Goal: Task Accomplishment & Management: Complete application form

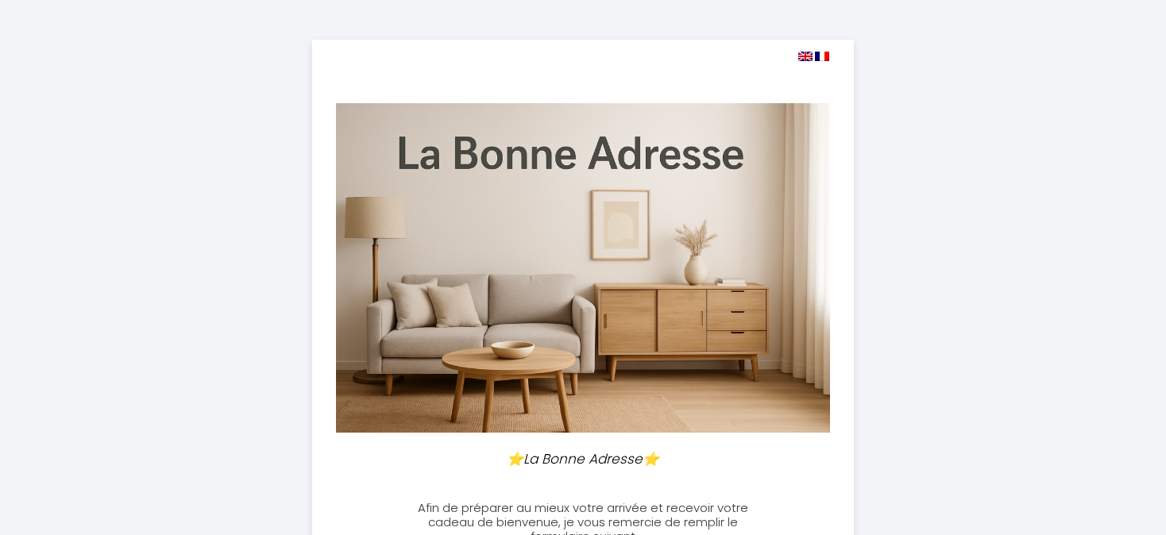
select select
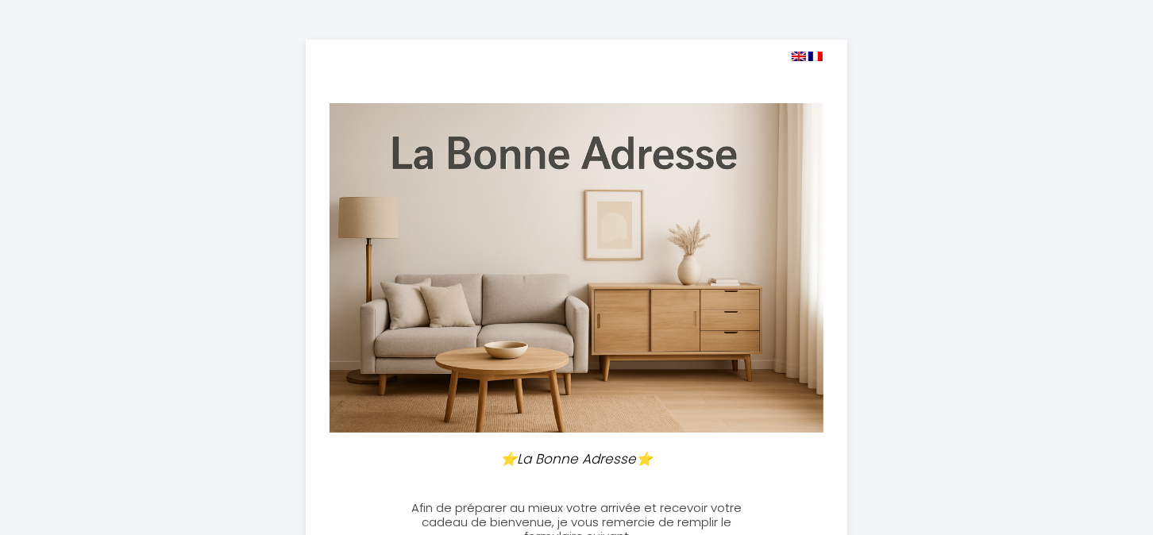
click at [798, 56] on img at bounding box center [799, 57] width 14 height 10
select select
click at [799, 59] on img at bounding box center [799, 57] width 14 height 10
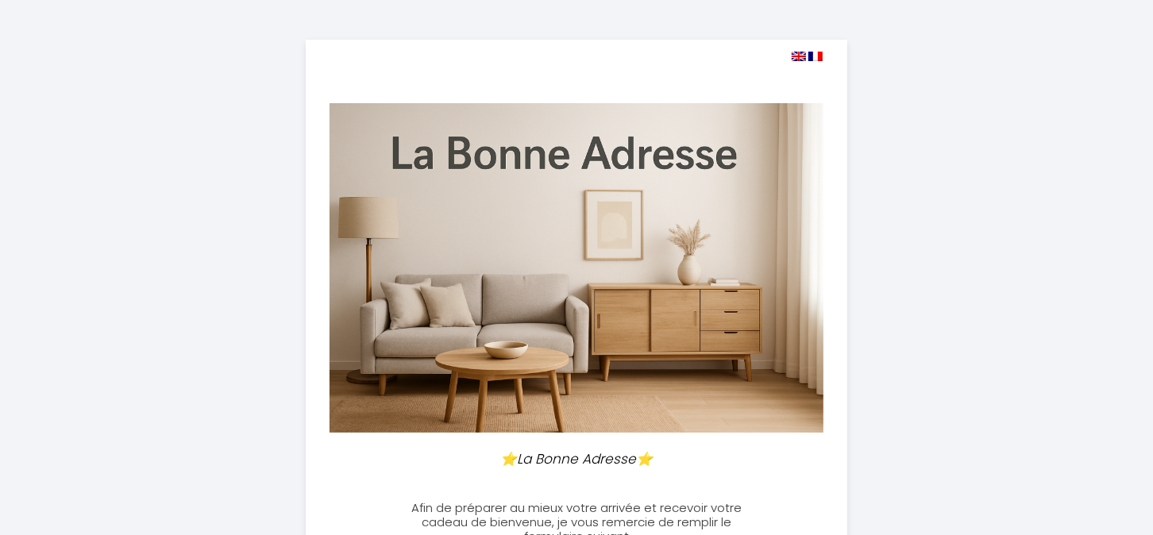
click at [798, 54] on img at bounding box center [799, 57] width 14 height 10
click at [819, 59] on img at bounding box center [815, 57] width 14 height 10
select select
click at [797, 52] on img at bounding box center [799, 57] width 14 height 10
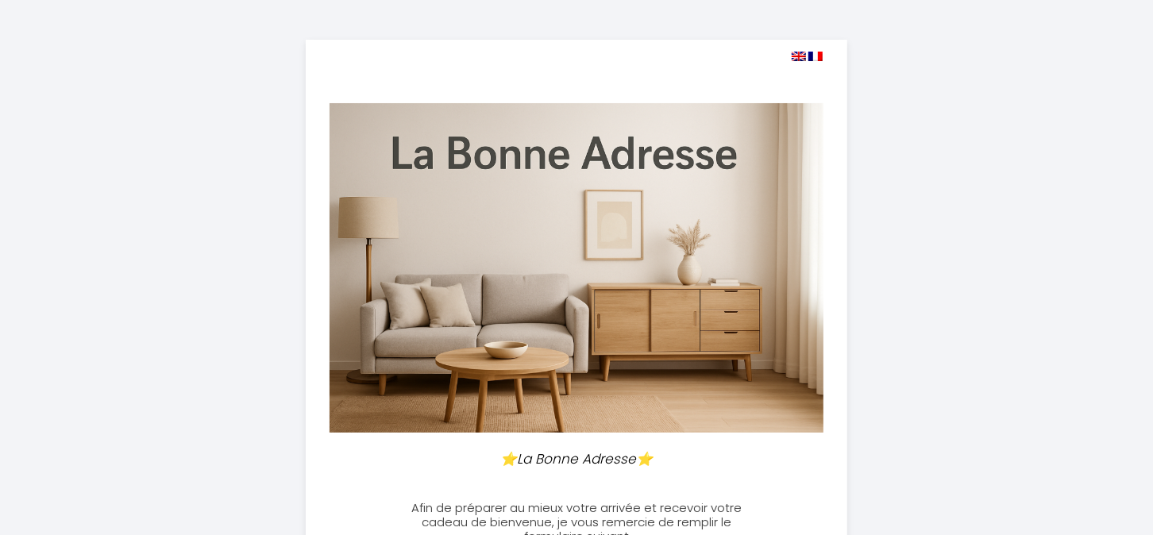
select select
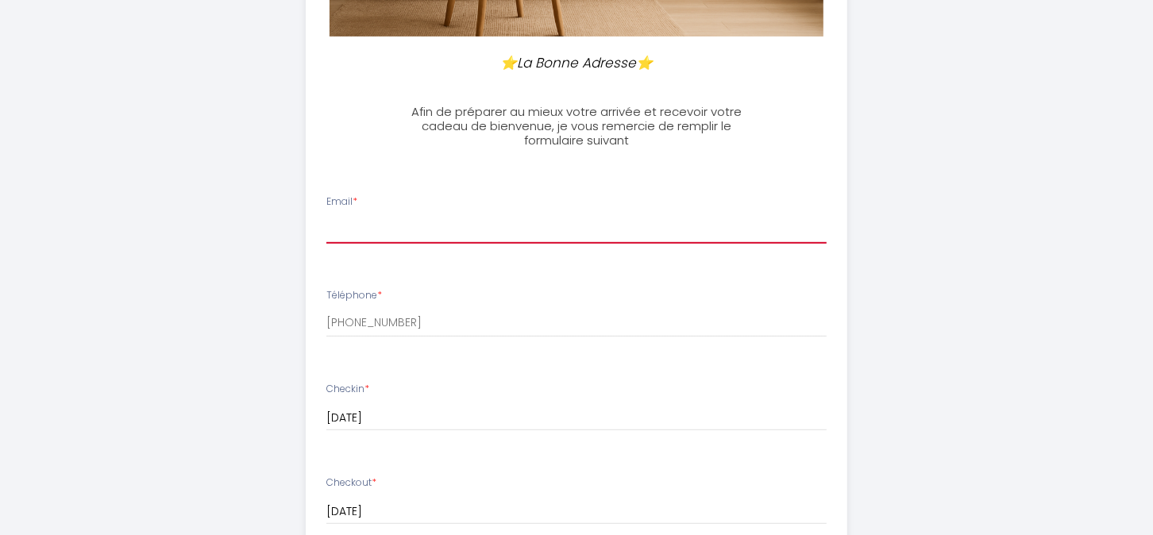
click at [423, 230] on input "Email *" at bounding box center [576, 229] width 501 height 29
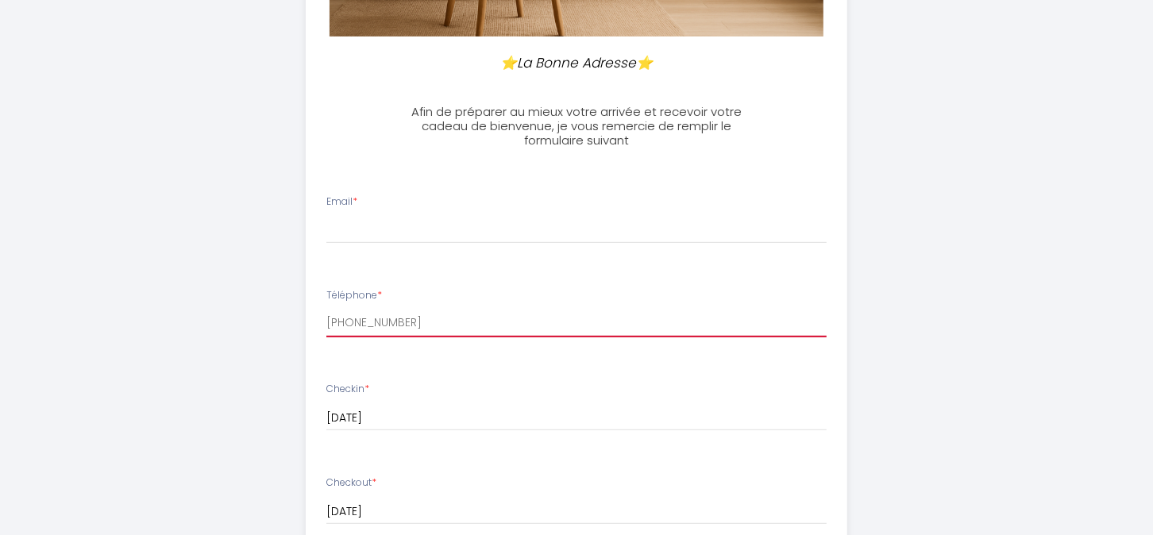
click at [702, 323] on input "[PHONE_NUMBER]" at bounding box center [576, 323] width 501 height 29
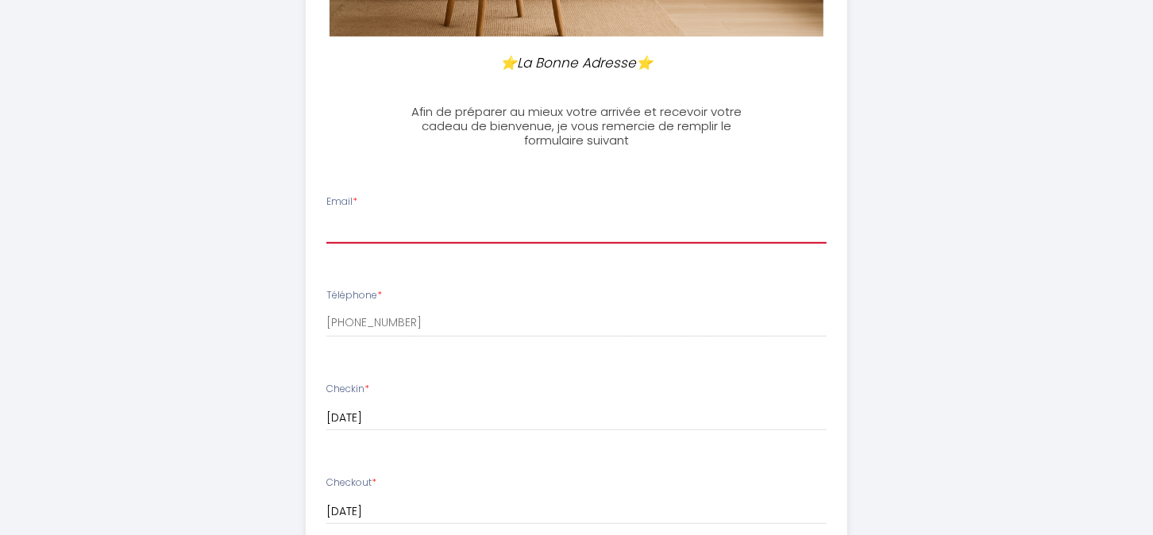
click at [399, 231] on input "Email *" at bounding box center [576, 229] width 501 height 29
type input "[PERSON_NAME][EMAIL_ADDRESS][DOMAIN_NAME]"
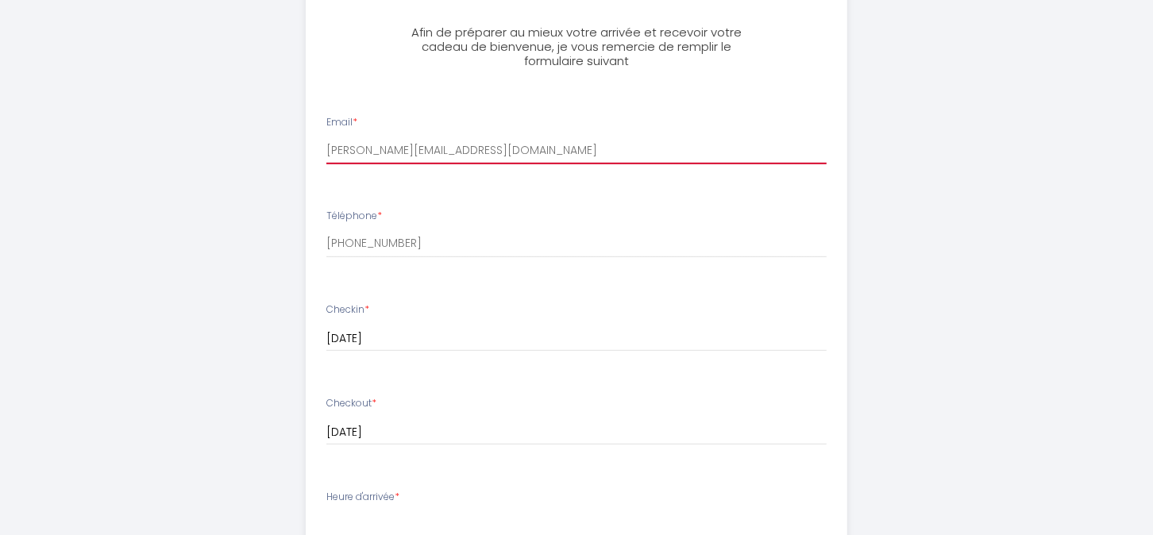
scroll to position [715, 0]
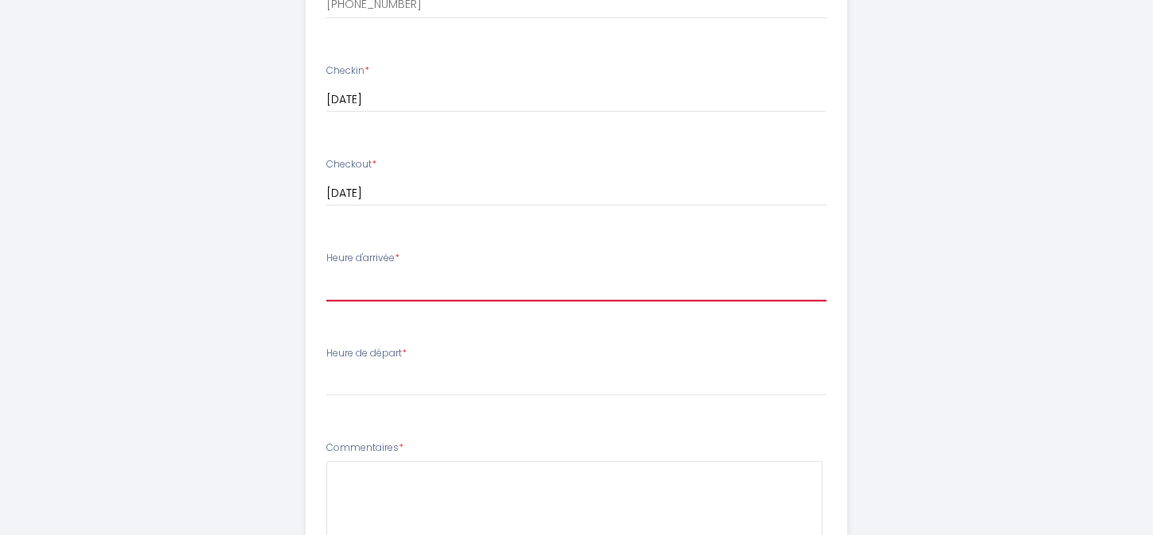
click at [404, 283] on select "15:00 15:30 16:00 16:30 17:00 17:30 18:00 18:30 19:00 19:30 20:00 20:30 21:00 2…" at bounding box center [576, 287] width 501 height 30
select select "16:00"
click at [326, 272] on select "15:00 15:30 16:00 16:30 17:00 17:30 18:00 18:30 19:00 19:30 20:00 20:30 21:00 2…" at bounding box center [576, 287] width 501 height 30
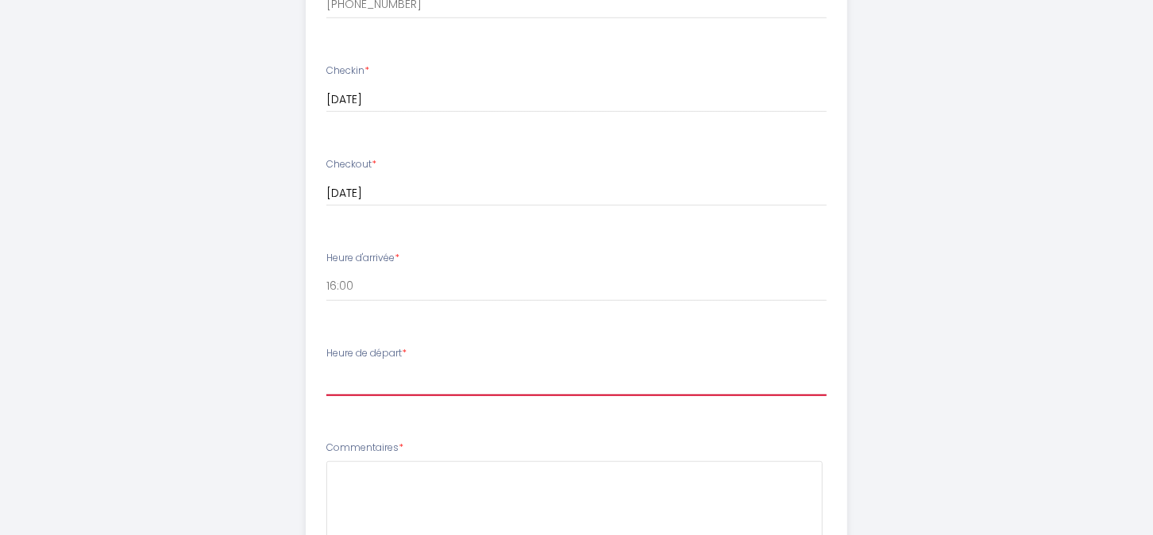
click at [349, 382] on select "00:00 00:30 01:00 01:30 02:00 02:30 03:00 03:30 04:00 04:30 05:00 05:30 06:00 0…" at bounding box center [576, 381] width 501 height 30
select select "10:00"
click at [326, 366] on select "00:00 00:30 01:00 01:30 02:00 02:30 03:00 03:30 04:00 04:30 05:00 05:30 06:00 0…" at bounding box center [576, 381] width 501 height 30
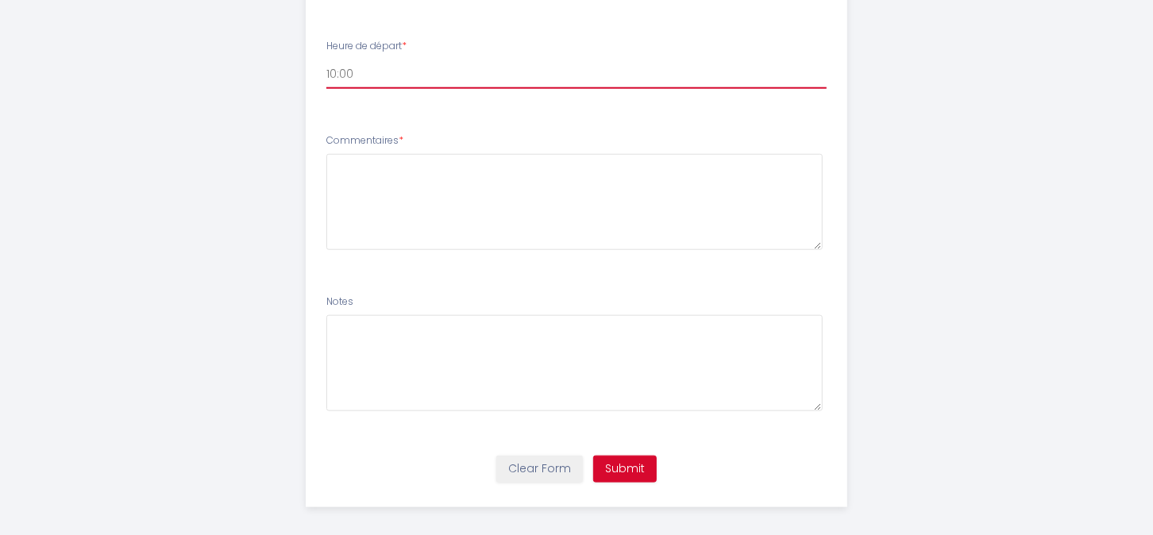
scroll to position [1032, 0]
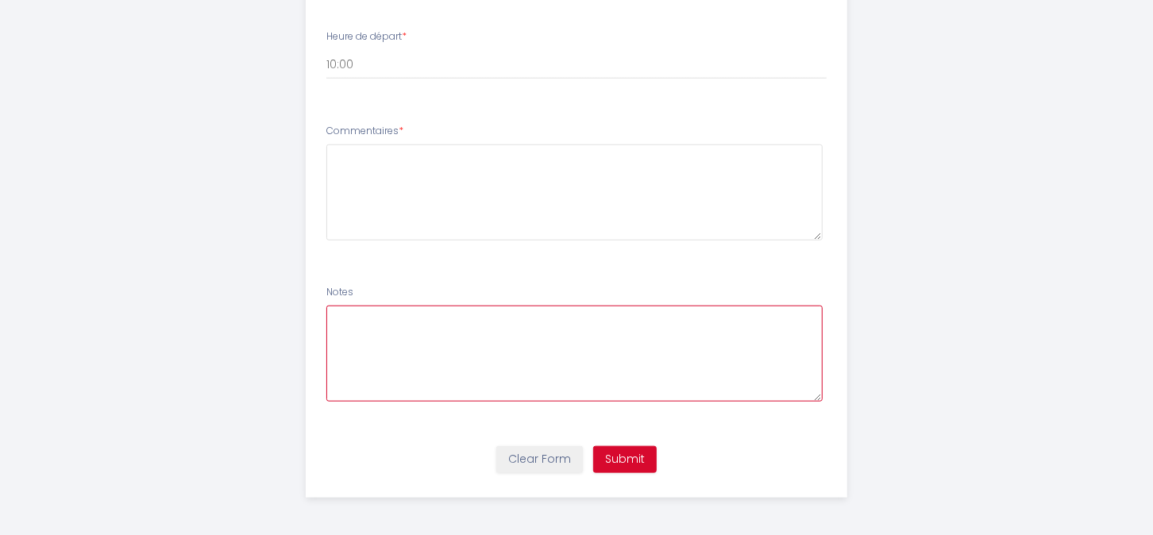
click at [357, 323] on textarea at bounding box center [574, 354] width 497 height 96
type textarea "Send me please the number of the key lockers?"
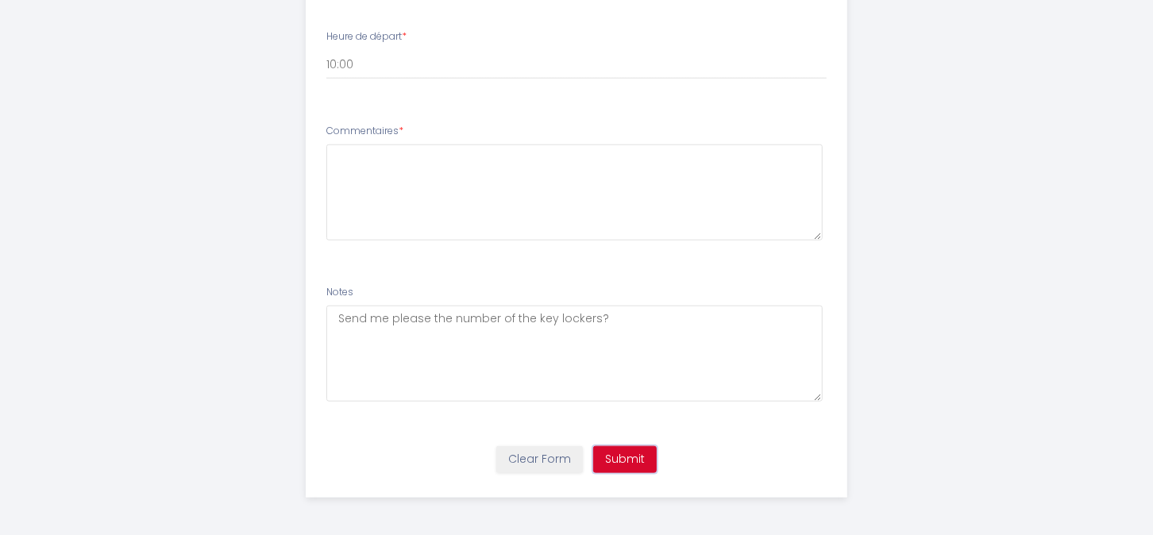
click at [623, 454] on button "Submit" at bounding box center [625, 459] width 64 height 27
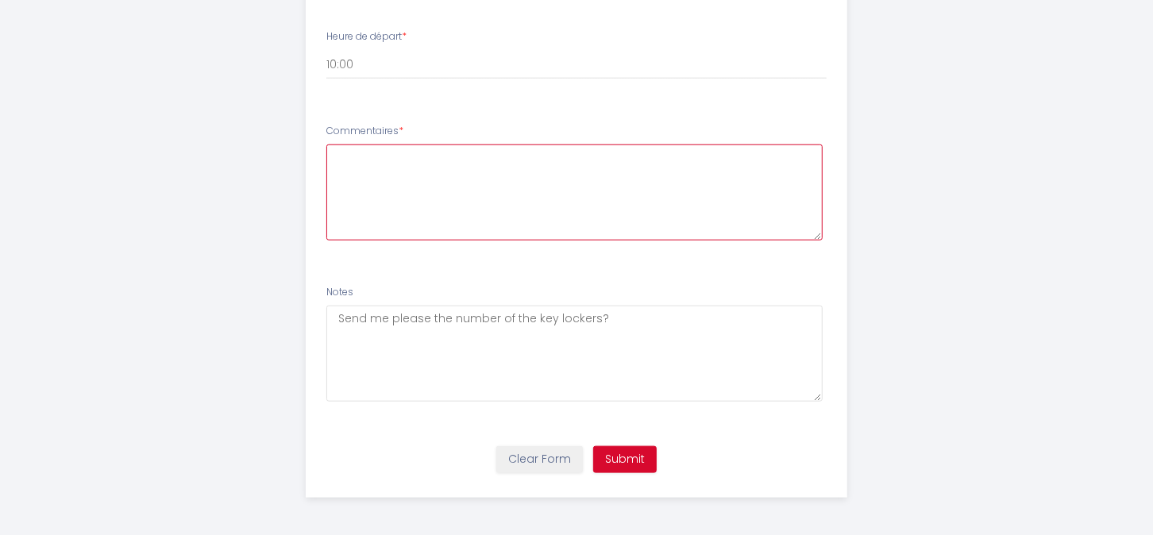
drag, startPoint x: 401, startPoint y: 148, endPoint x: 391, endPoint y: 145, distance: 11.1
click at [401, 148] on textarea at bounding box center [574, 193] width 497 height 96
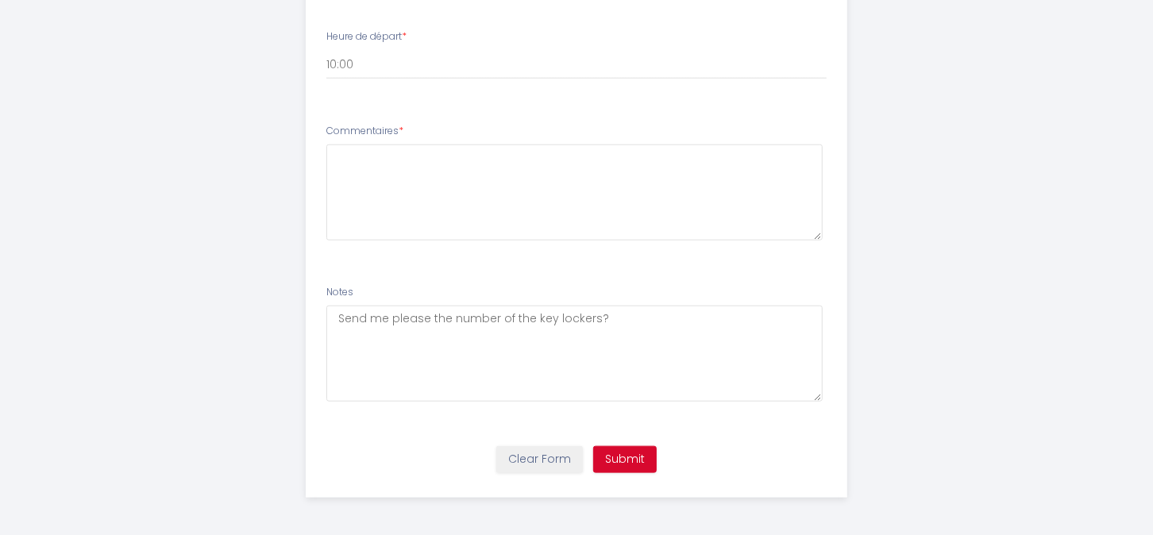
click at [376, 132] on label "Commentaires *" at bounding box center [364, 131] width 77 height 15
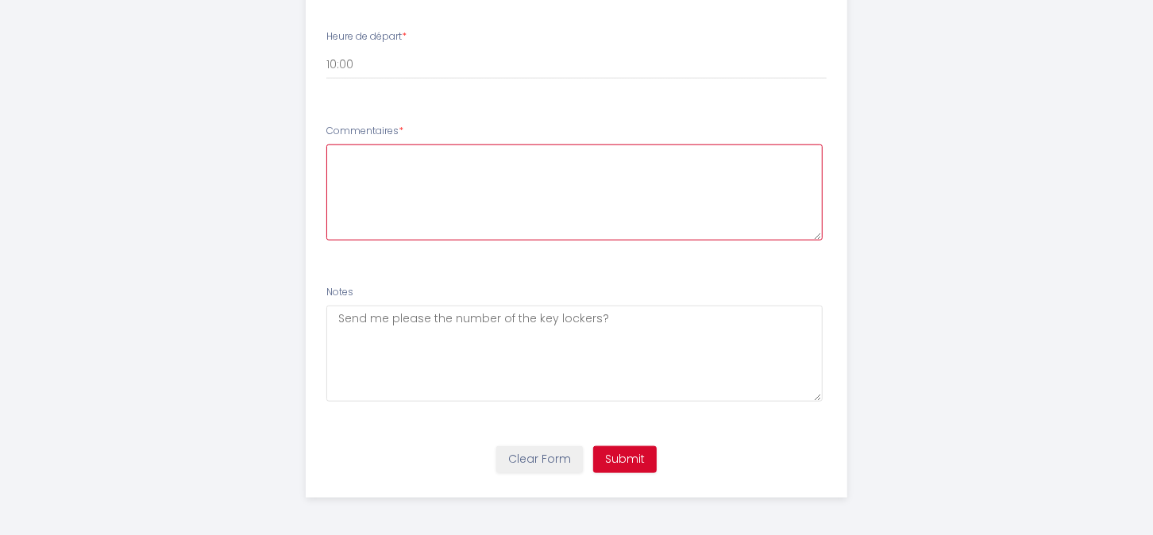
click at [368, 159] on textarea at bounding box center [574, 193] width 497 height 96
click at [584, 224] on textarea at bounding box center [574, 193] width 497 height 96
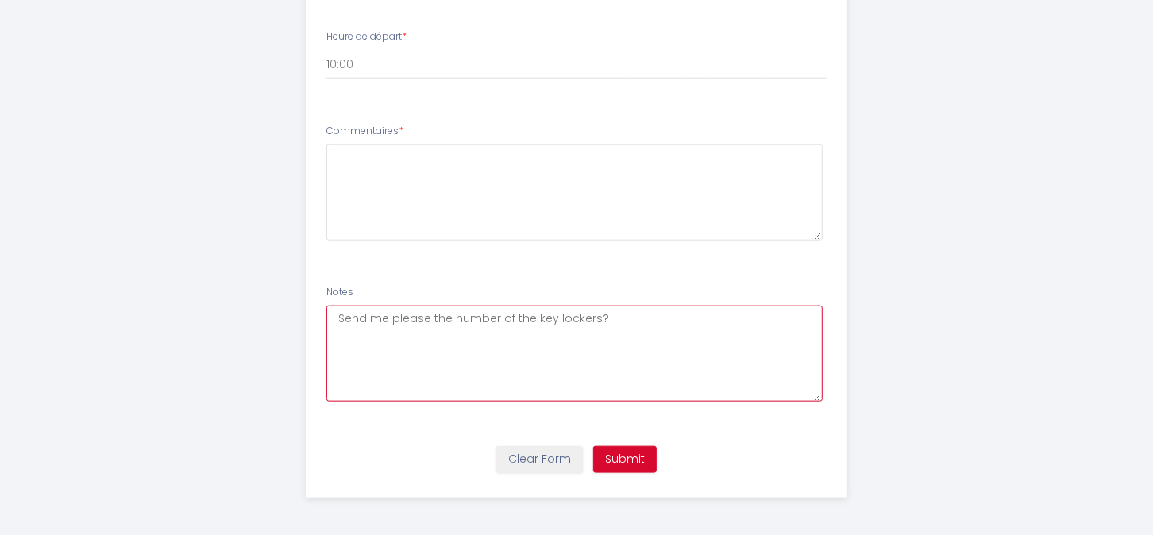
drag, startPoint x: 606, startPoint y: 314, endPoint x: 330, endPoint y: 303, distance: 276.6
click at [330, 303] on div "Notes Send me please the number of the key lockers?" at bounding box center [576, 343] width 501 height 117
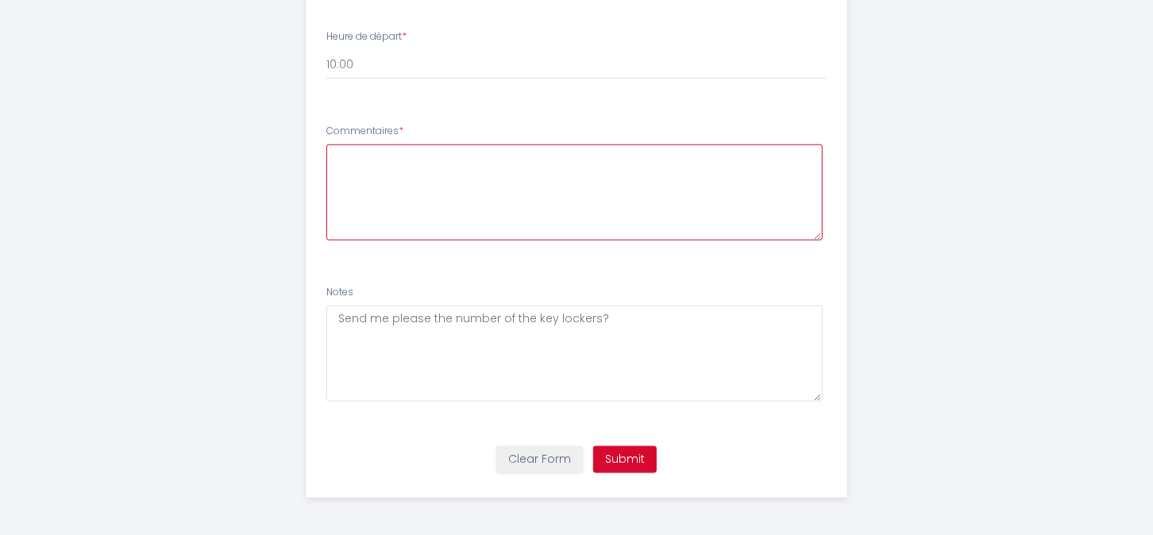
click at [390, 161] on textarea at bounding box center [574, 193] width 497 height 96
paste textarea "Send me please the number of the key lockers?"
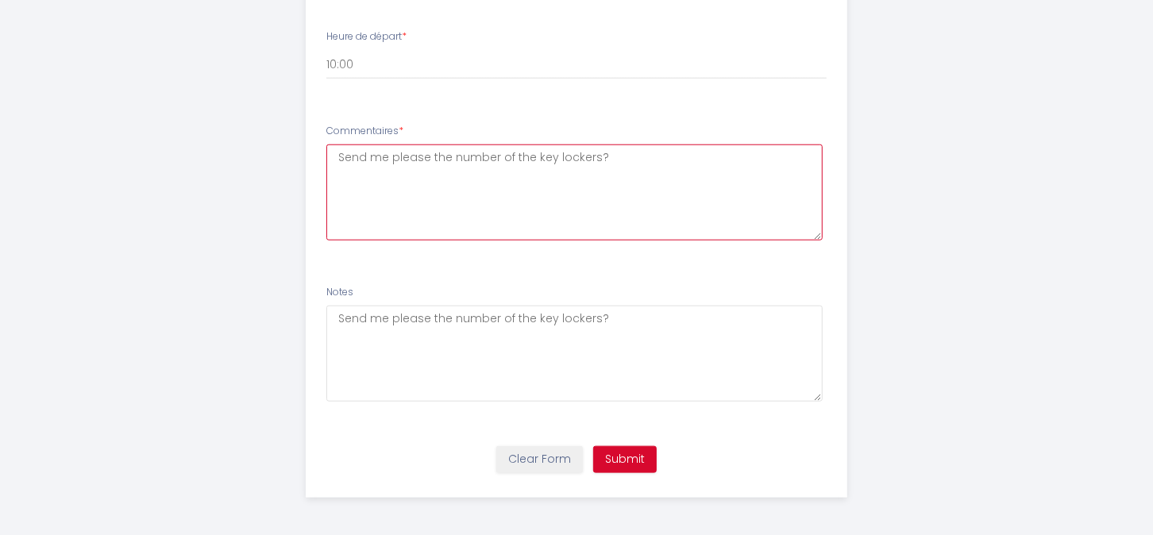
click at [369, 183] on textarea "Send me please the number of the key lockers?" at bounding box center [574, 193] width 497 height 96
click at [357, 172] on textarea "Send me please the number of the key lockers?" at bounding box center [574, 193] width 497 height 96
click at [618, 153] on textarea "Send me please the number of the key lockers?" at bounding box center [574, 193] width 497 height 96
paste textarea "Envoyez-moi s'il vous plaît le numéro des casiers à clés ?"
type textarea "Send me Envoyez-moi s'il vous plaît le numéro des casiers à clés ? Please the n…"
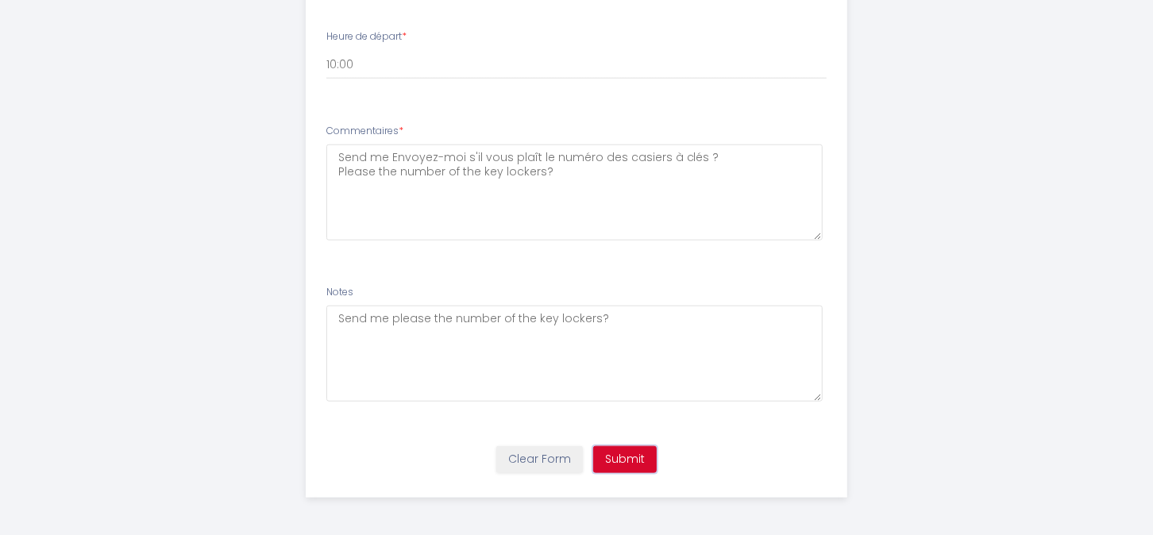
click at [630, 461] on button "Submit" at bounding box center [625, 459] width 64 height 27
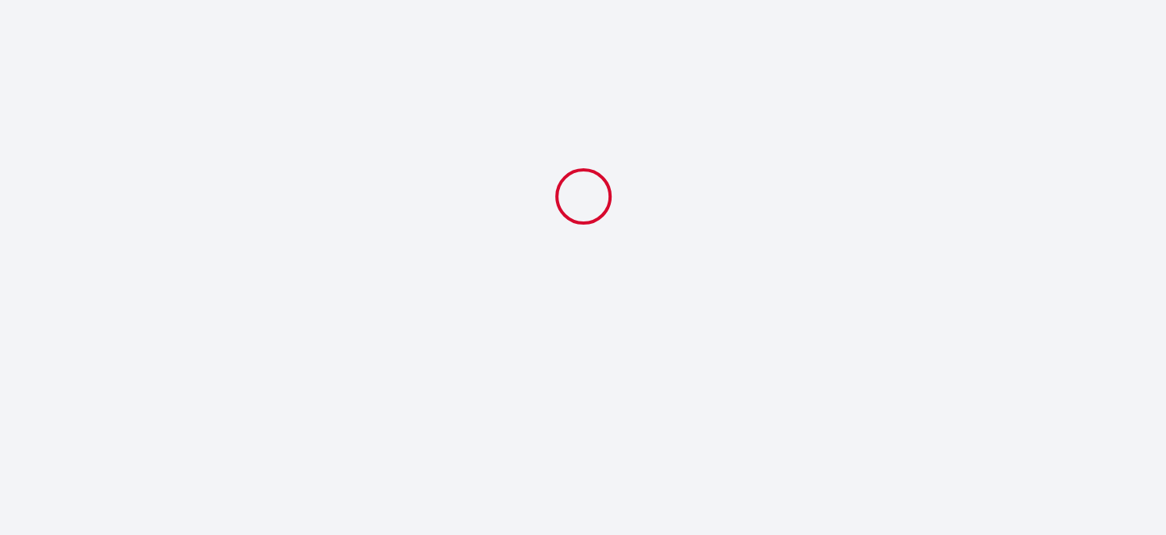
select select "16:00"
select select "10:00"
